Goal: Transaction & Acquisition: Purchase product/service

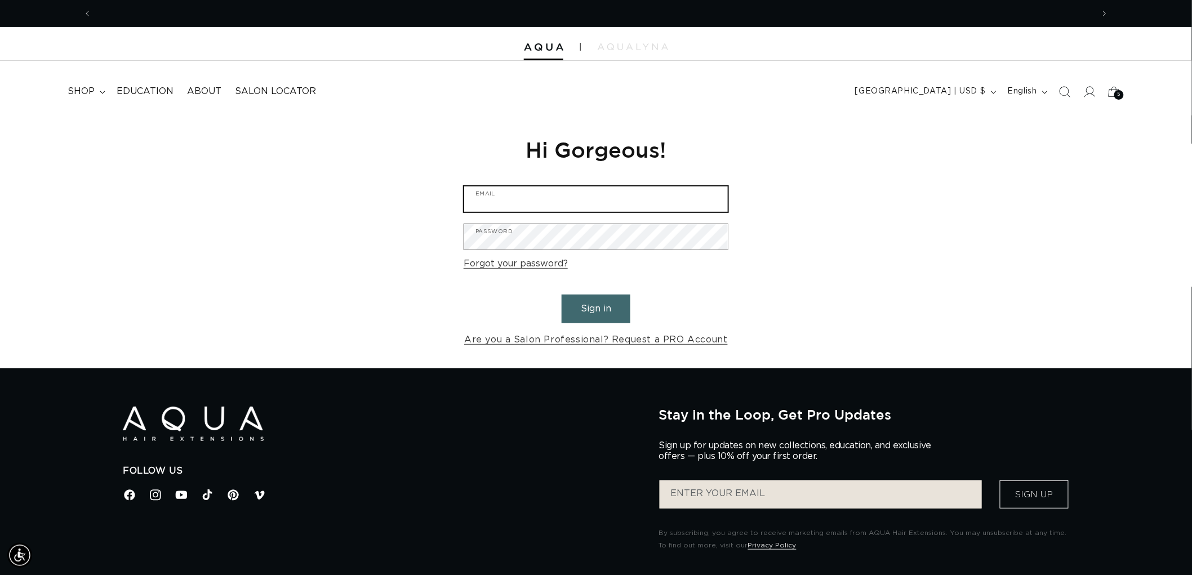
type input "graphics@pabeauty.com"
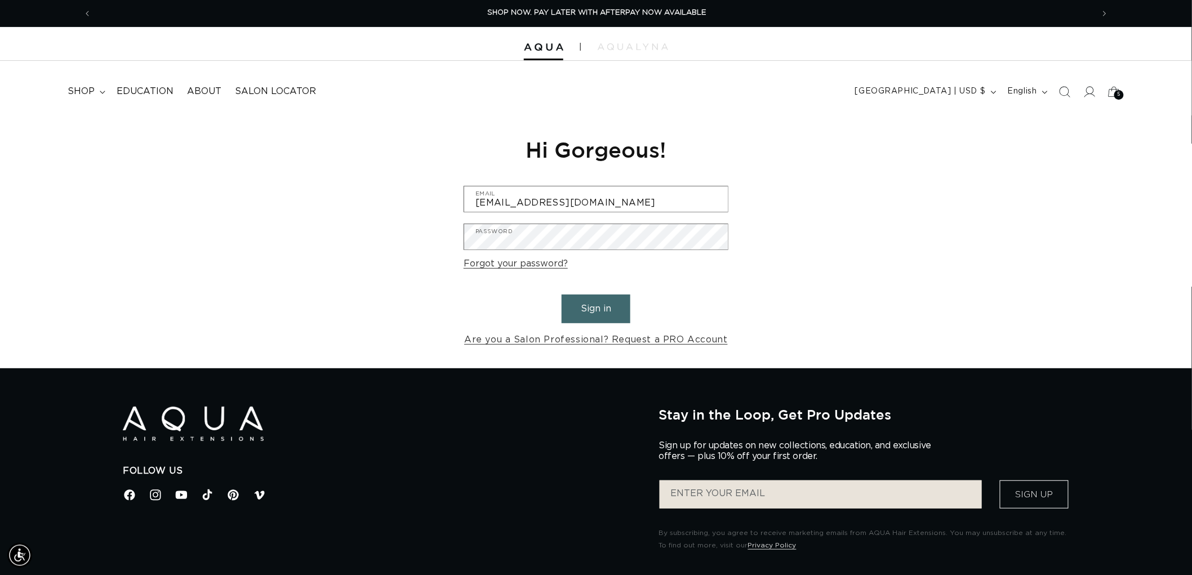
click at [603, 320] on button "Sign in" at bounding box center [596, 309] width 69 height 29
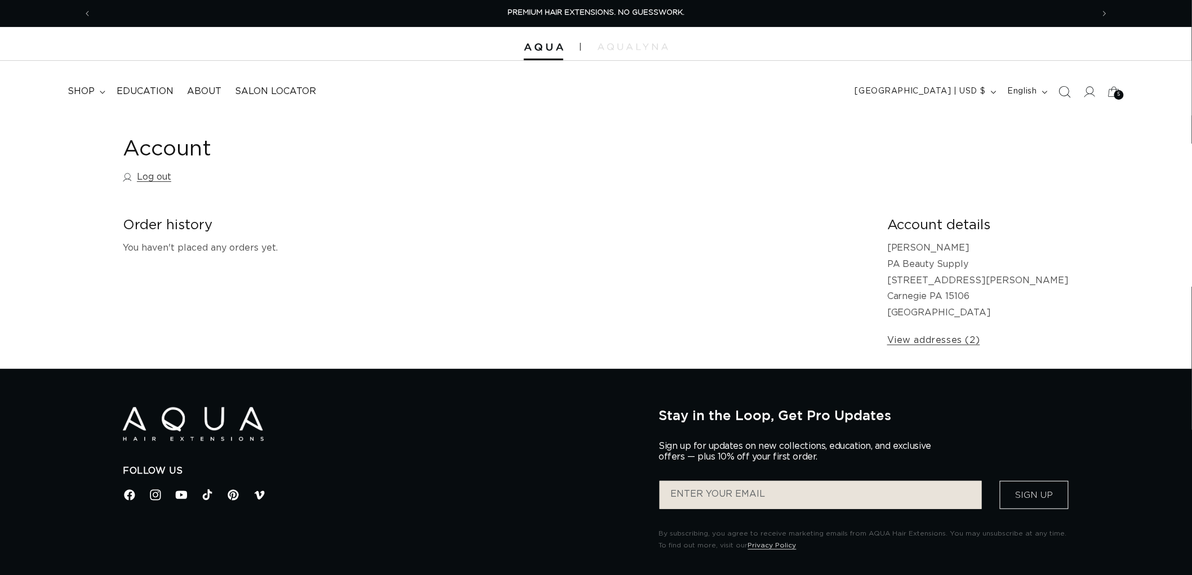
click at [1061, 98] on span "Search" at bounding box center [1064, 91] width 25 height 25
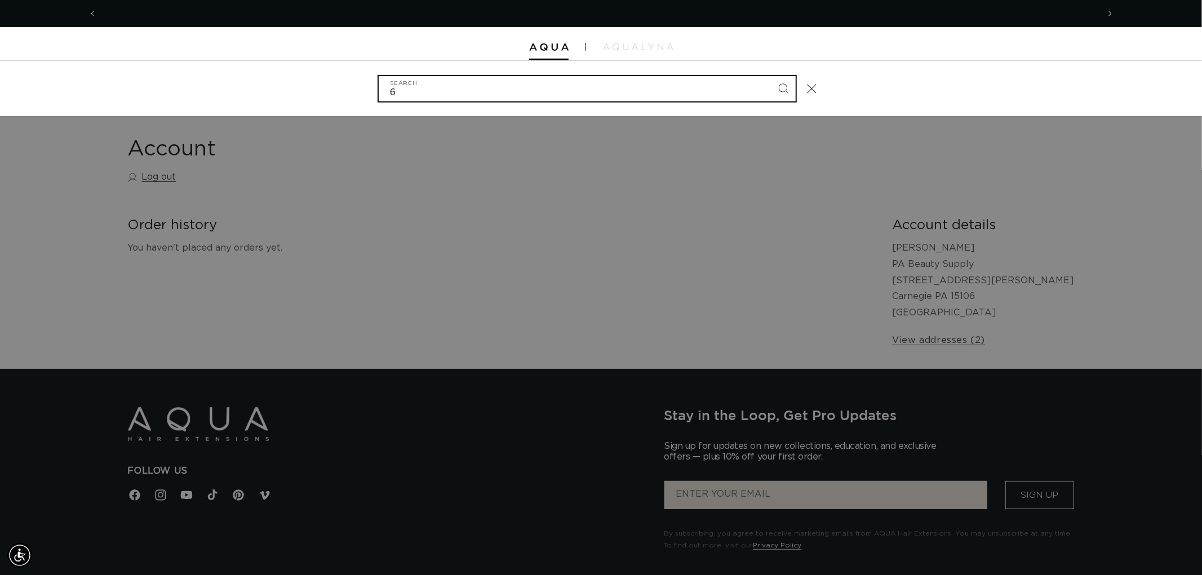
scroll to position [0, 1001]
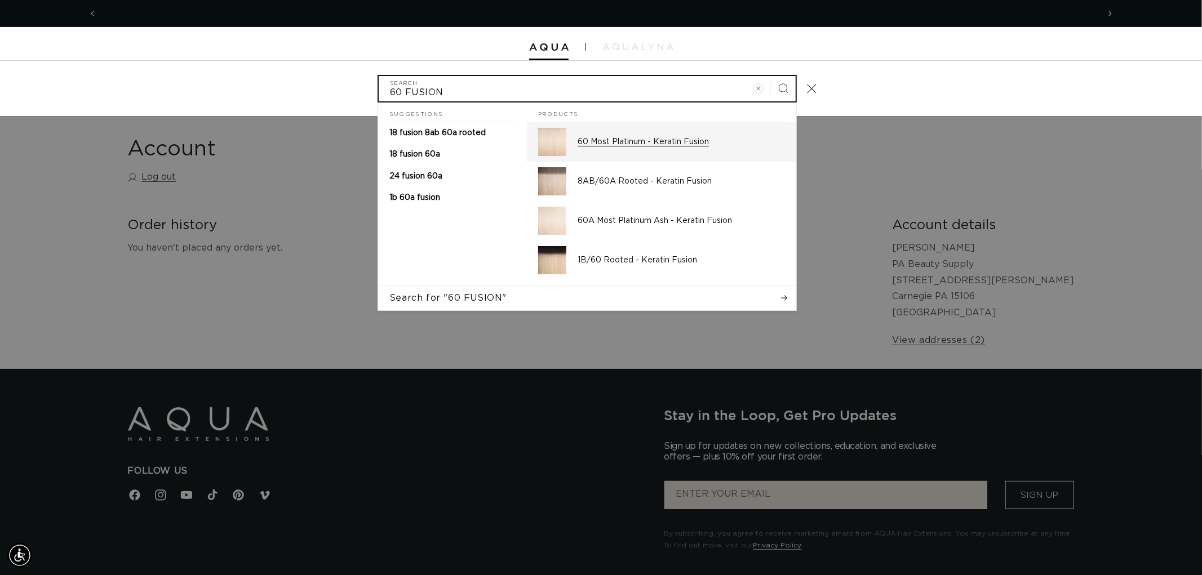
type input "60 FUSION"
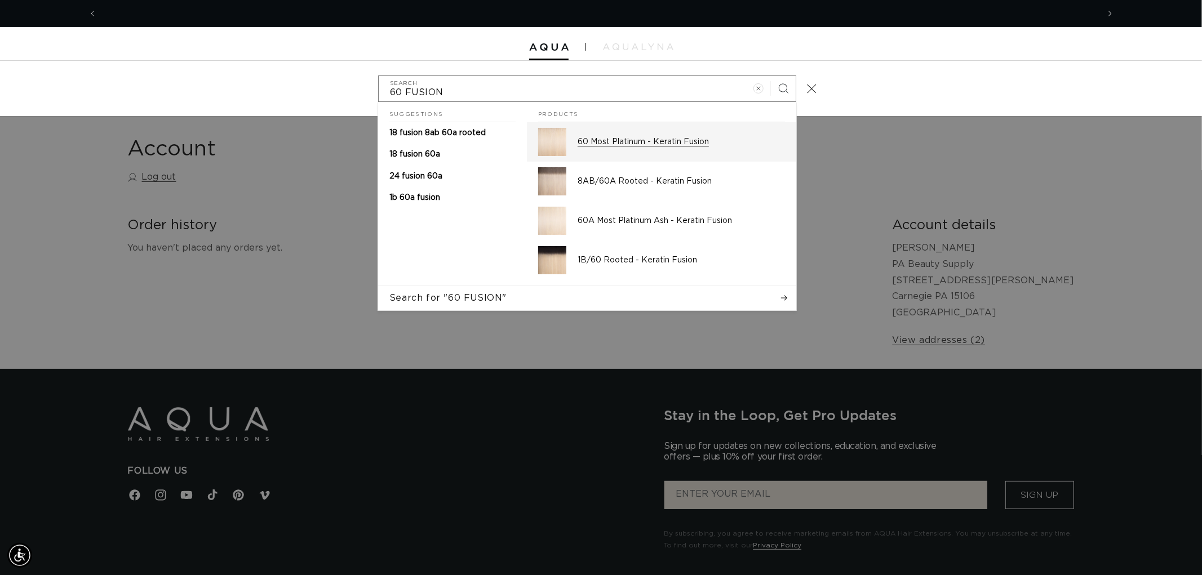
click at [617, 145] on p "60 Most Platinum - Keratin Fusion" at bounding box center [680, 142] width 207 height 10
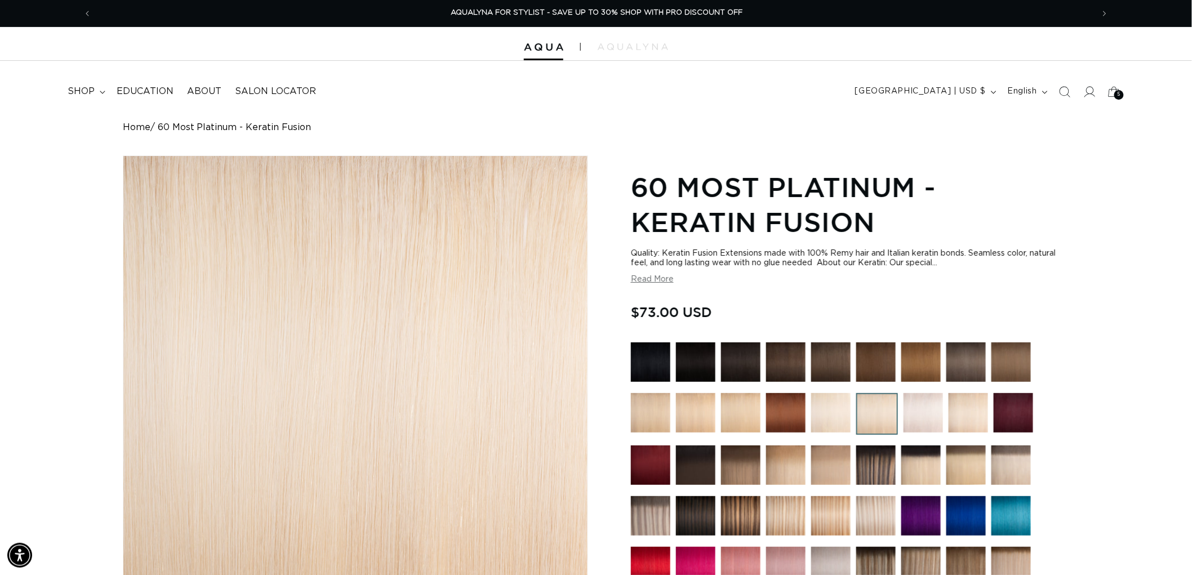
click at [780, 409] on img at bounding box center [785, 412] width 39 height 39
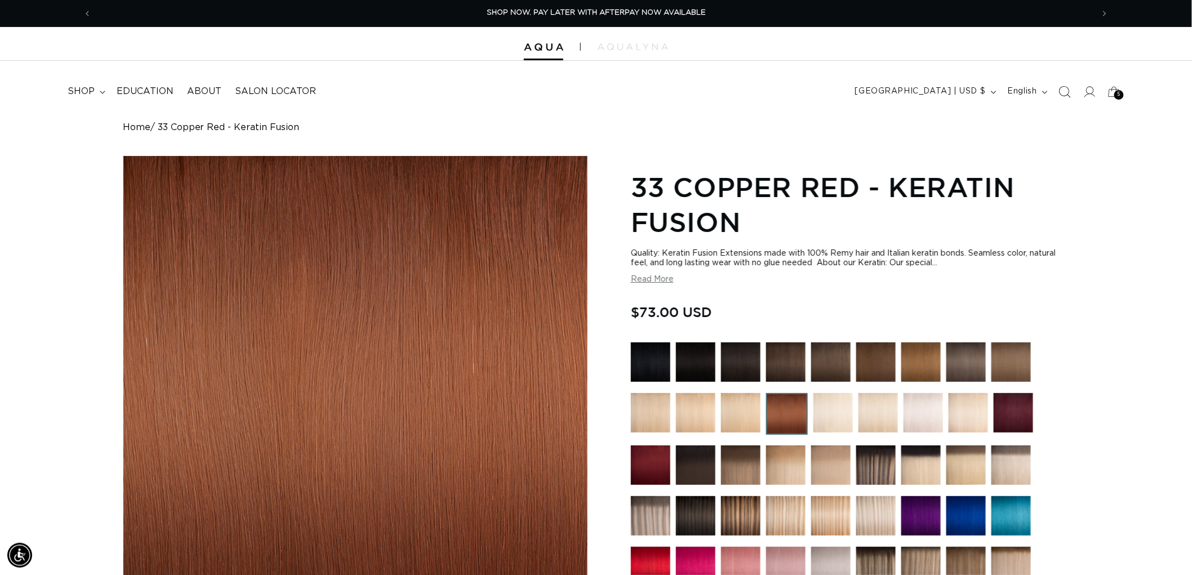
click at [1074, 88] on span "Search" at bounding box center [1064, 91] width 25 height 25
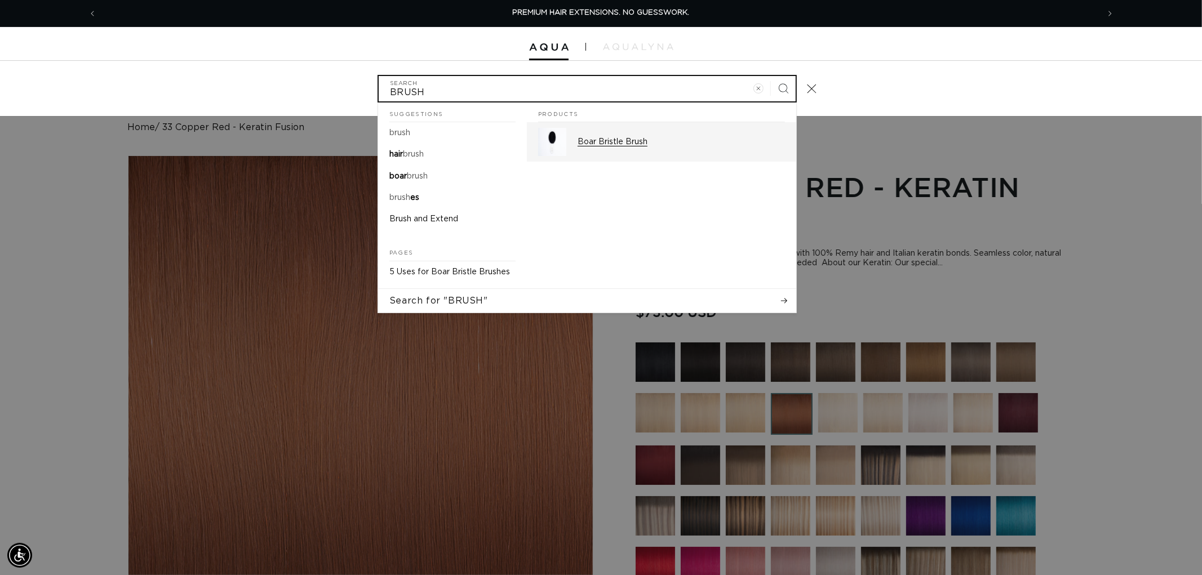
type input "BRUSH"
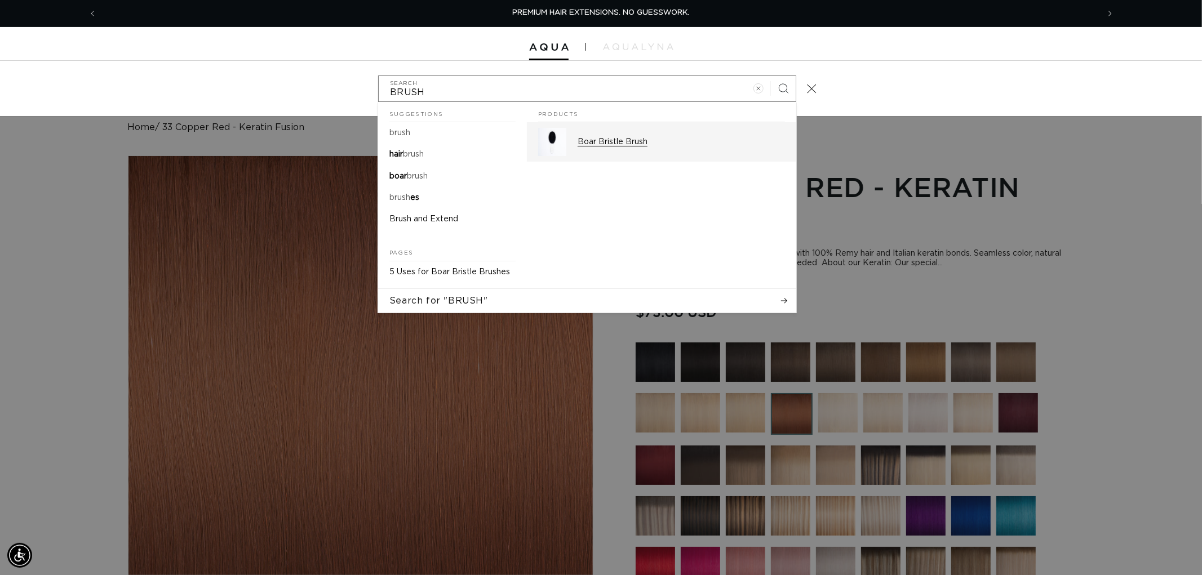
click at [650, 150] on div "Boar Bristle Brush" at bounding box center [680, 142] width 207 height 28
